Goal: Check status

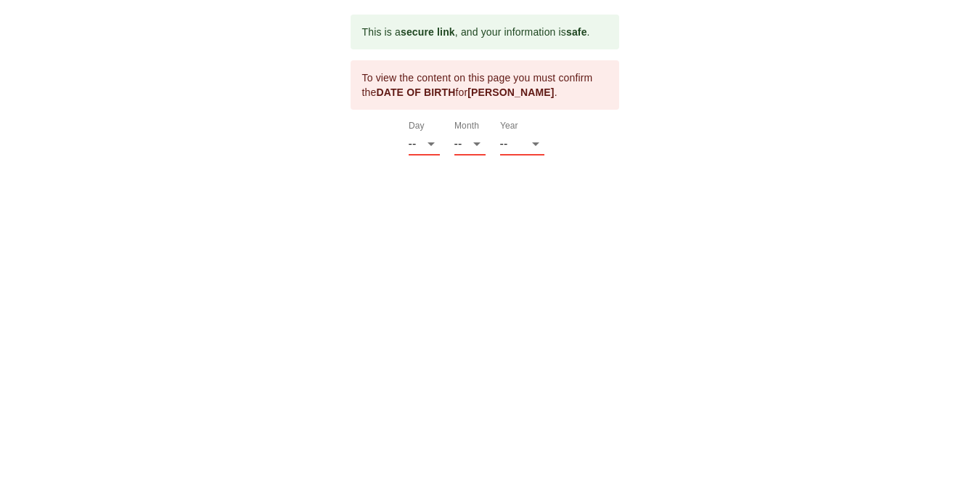
click at [407, 137] on div "This is a secure link , and your information is safe . To view the content on t…" at bounding box center [485, 85] width 269 height 141
click at [418, 146] on select "-- 01 02 03 04 05 06 07 08 09 10 11 12 13 14 15 16 17 18 19 20 21 22 23 24 25 2…" at bounding box center [424, 143] width 31 height 23
select select "26"
click at [409, 132] on select "-- 01 02 03 04 05 06 07 08 09 10 11 12 13 14 15 16 17 18 19 20 21 22 23 24 25 2…" at bounding box center [424, 143] width 31 height 23
click at [470, 151] on select "-- 01 02 03 04 05 06 07 08 09 10 11 12" at bounding box center [470, 143] width 31 height 23
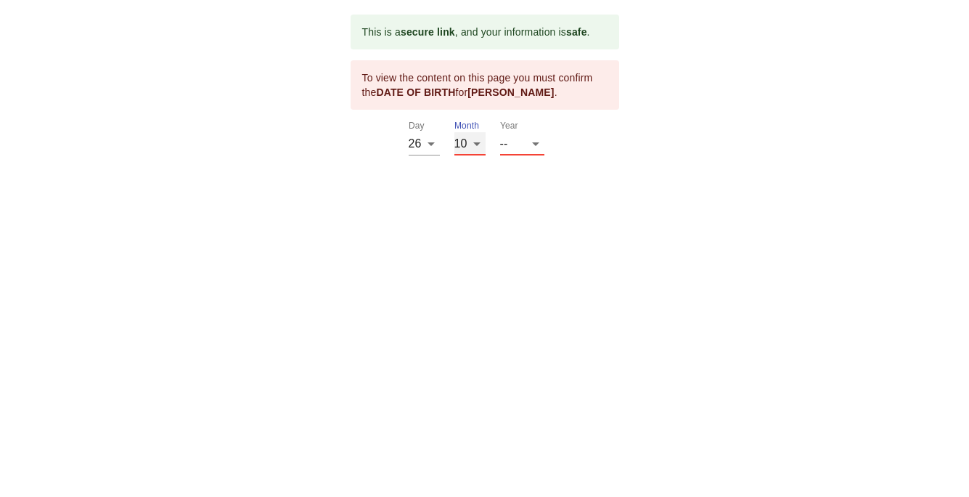
click at [455, 132] on select "-- 01 02 03 04 05 06 07 08 09 10 11 12" at bounding box center [470, 143] width 31 height 23
click at [468, 142] on select "-- 01 02 03 04 05 06 07 08 09 10 11 12" at bounding box center [470, 143] width 31 height 23
select select "04"
click at [455, 132] on select "-- 01 02 03 04 05 06 07 08 09 10 11 12" at bounding box center [470, 143] width 31 height 23
click at [525, 152] on select "-- 2025 2024 2023 2022 2021 2020 2019 2018 2017 2016 2015 2014 2013 2012 2011 2…" at bounding box center [522, 143] width 44 height 23
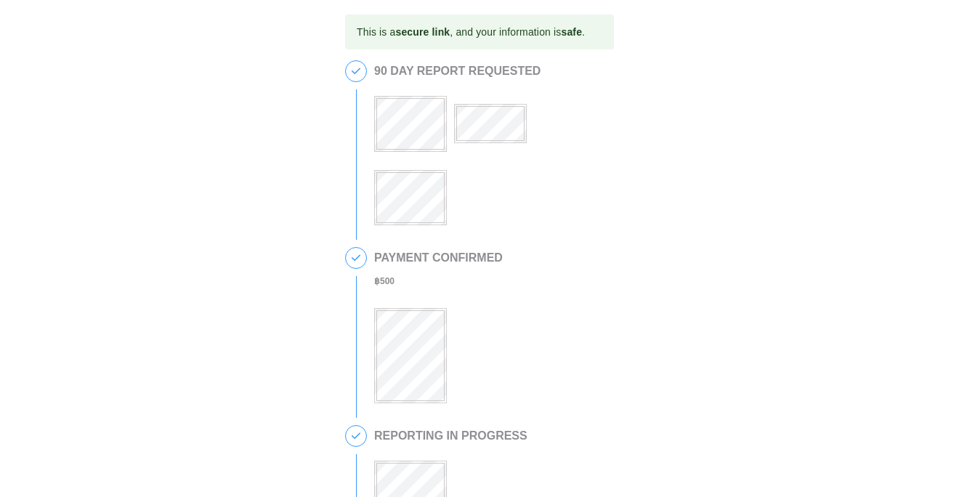
scroll to position [365, 0]
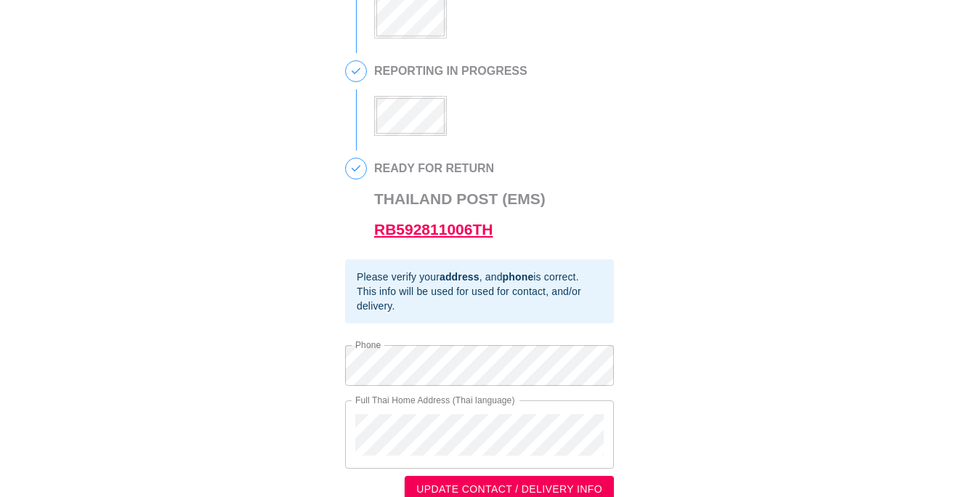
click at [423, 227] on link "RB592811006TH" at bounding box center [433, 229] width 118 height 17
